Goal: Task Accomplishment & Management: Complete application form

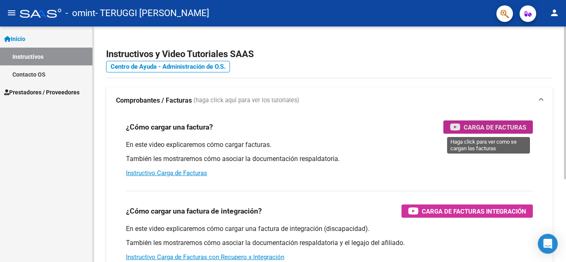
click at [478, 124] on span "Carga de Facturas" at bounding box center [494, 127] width 63 height 10
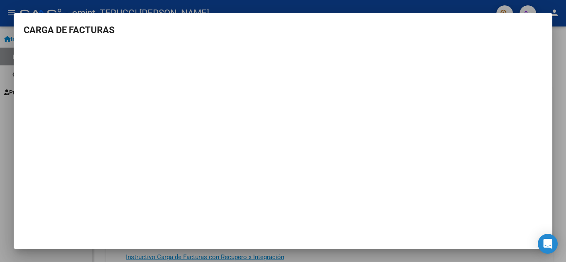
click at [538, 40] on mat-dialog-content "CARGA DE FACTURAS" at bounding box center [283, 128] width 538 height 210
click at [43, 34] on h3 "CARGA DE FACTURAS" at bounding box center [283, 30] width 519 height 14
drag, startPoint x: 565, startPoint y: 164, endPoint x: 519, endPoint y: 22, distance: 149.6
click at [565, 163] on div at bounding box center [283, 131] width 566 height 262
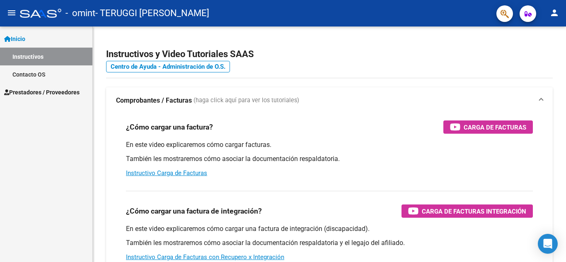
click at [38, 91] on span "Prestadores / Proveedores" at bounding box center [41, 92] width 75 height 9
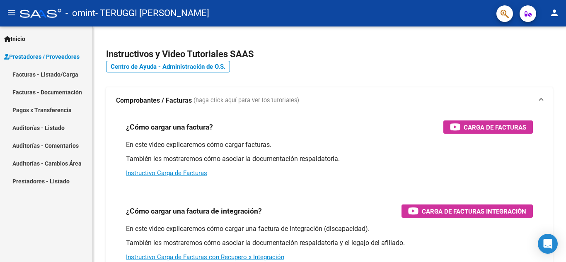
click at [47, 74] on link "Facturas - Listado/Carga" at bounding box center [46, 74] width 92 height 18
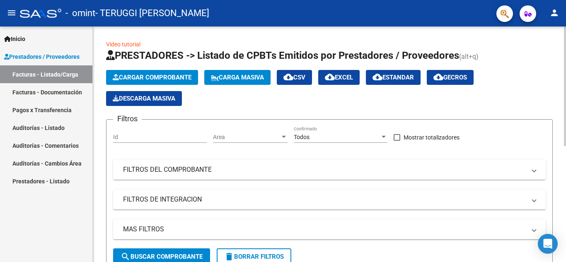
click at [155, 74] on span "Cargar Comprobante" at bounding box center [152, 77] width 79 height 7
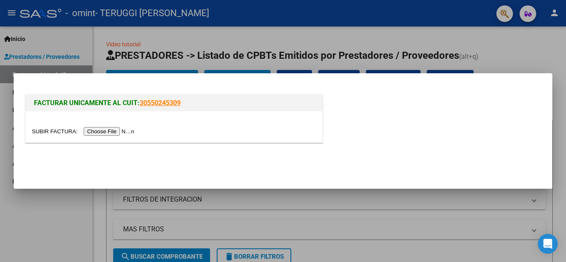
click at [107, 131] on input "file" at bounding box center [84, 131] width 105 height 9
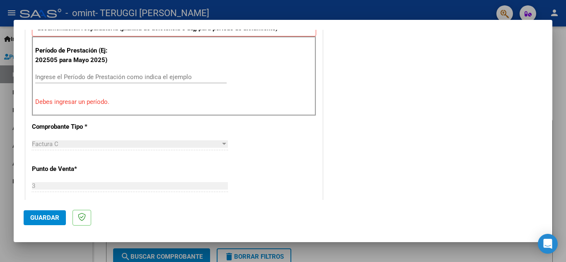
scroll to position [249, 0]
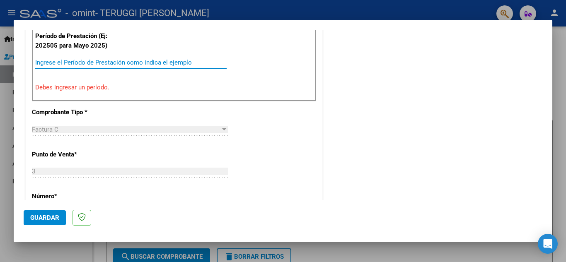
click at [99, 64] on input "Ingrese el Período de Prestación como indica el ejemplo" at bounding box center [130, 62] width 191 height 7
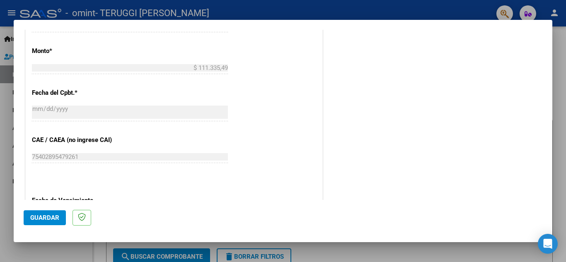
scroll to position [456, 0]
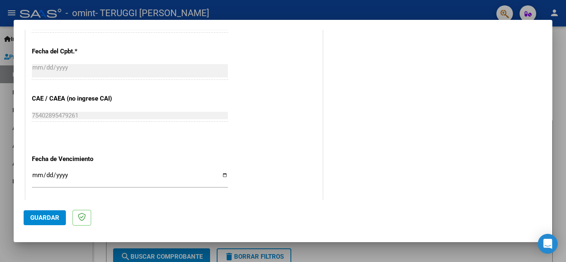
type input "202509"
click at [220, 177] on input "Ingresar la fecha" at bounding box center [130, 178] width 196 height 13
type input "[DATE]"
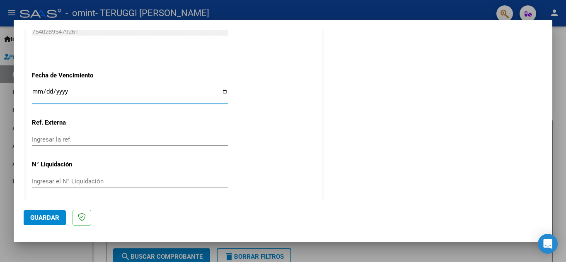
scroll to position [543, 0]
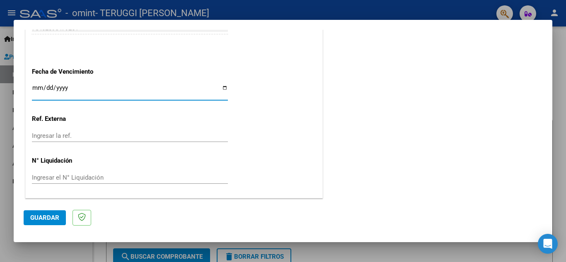
click at [56, 213] on button "Guardar" at bounding box center [45, 217] width 42 height 15
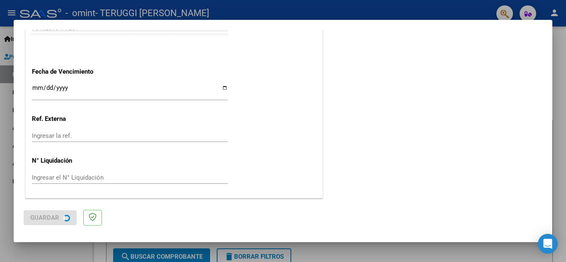
scroll to position [0, 0]
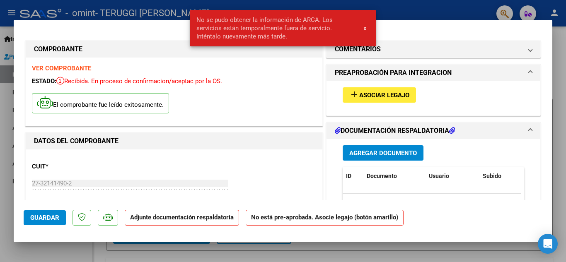
click at [375, 95] on span "Asociar Legajo" at bounding box center [384, 95] width 50 height 7
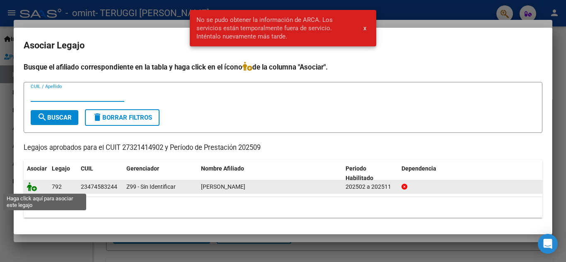
click at [29, 186] on icon at bounding box center [32, 186] width 10 height 9
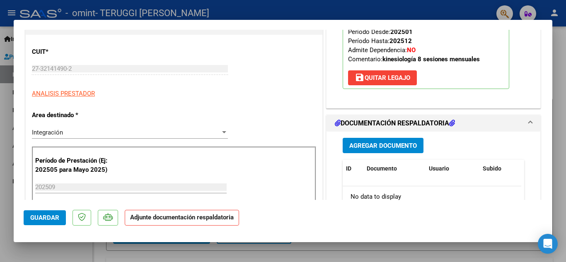
scroll to position [166, 0]
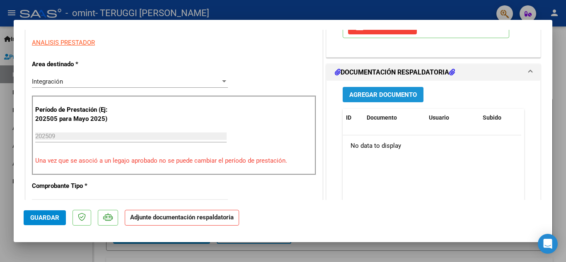
click at [398, 94] on span "Agregar Documento" at bounding box center [383, 94] width 68 height 7
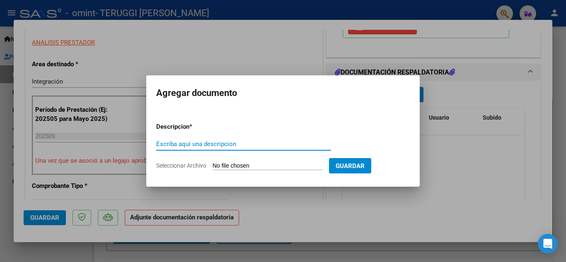
click at [217, 143] on input "Escriba aquí una descripcion" at bounding box center [243, 143] width 175 height 7
type input "planilla asistencia"
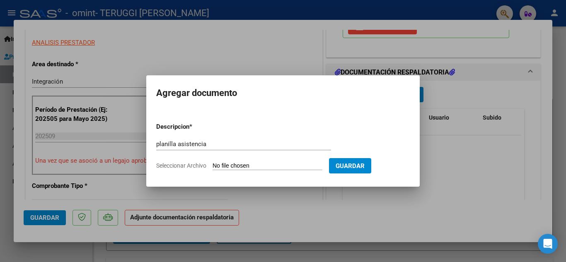
click at [225, 166] on input "Seleccionar Archivo" at bounding box center [267, 166] width 110 height 8
type input "C:\fakepath\planilla Candela.pdf"
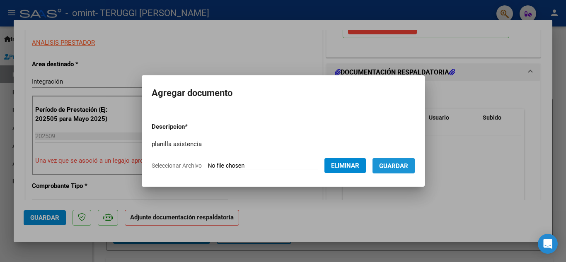
click at [393, 168] on span "Guardar" at bounding box center [393, 165] width 29 height 7
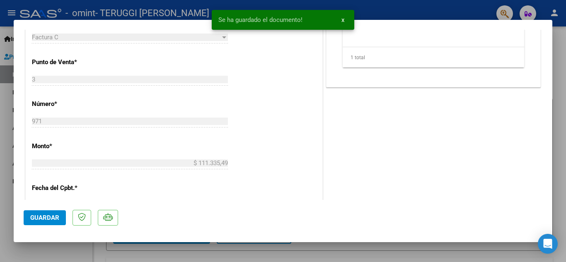
scroll to position [414, 0]
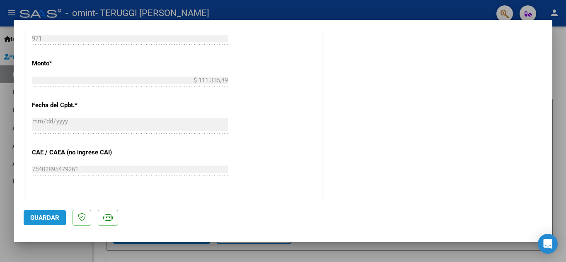
click at [52, 218] on span "Guardar" at bounding box center [44, 217] width 29 height 7
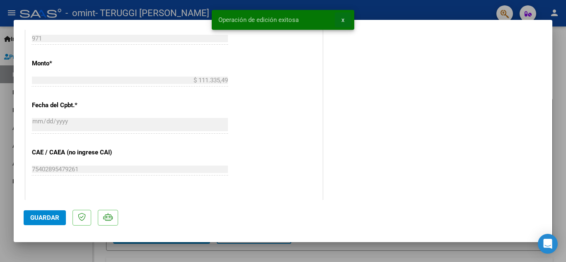
click at [340, 20] on button "x" at bounding box center [343, 19] width 16 height 15
